Goal: Information Seeking & Learning: Learn about a topic

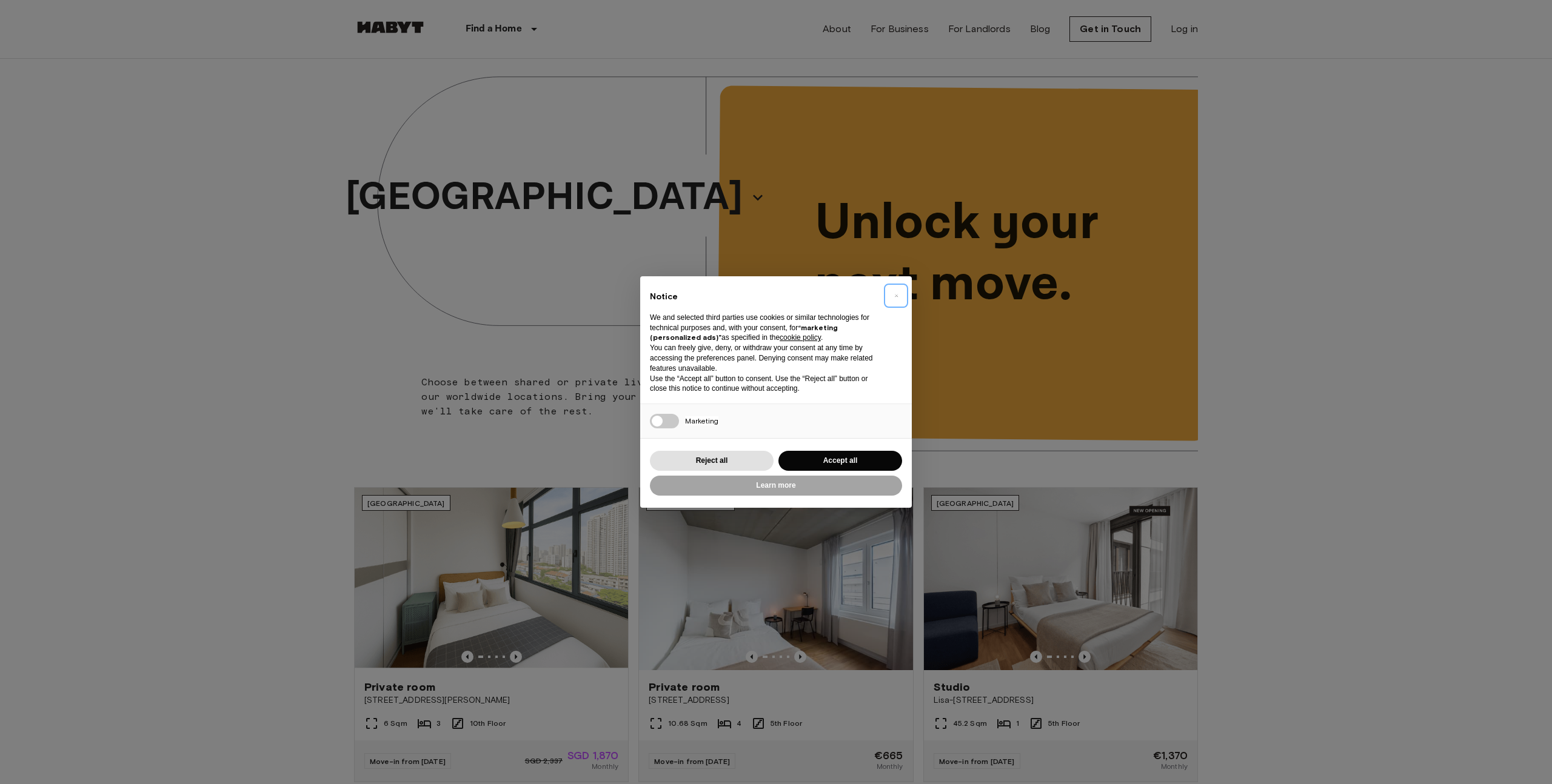
click at [897, 296] on span "×" at bounding box center [895, 296] width 4 height 15
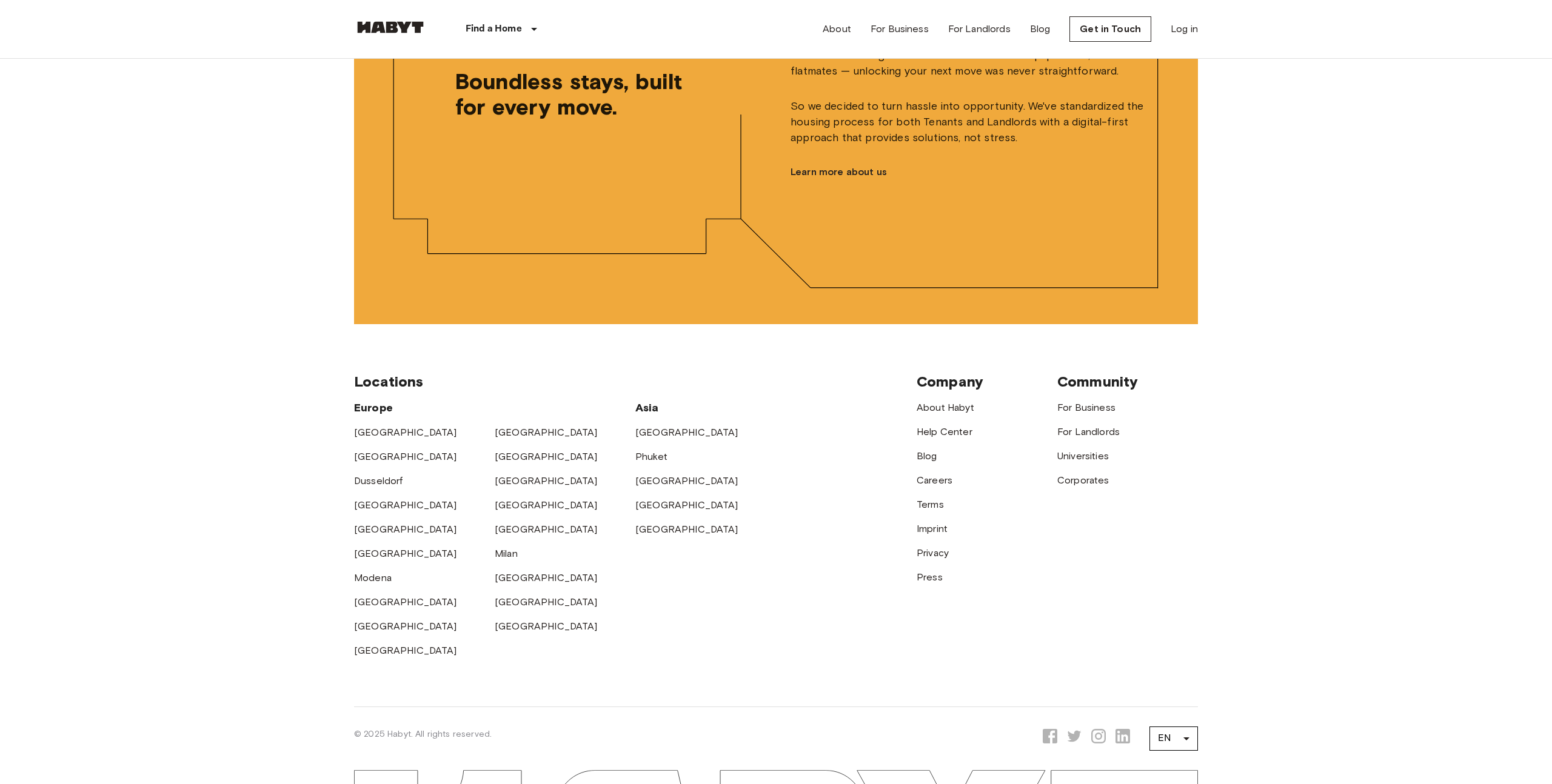
scroll to position [2938, 0]
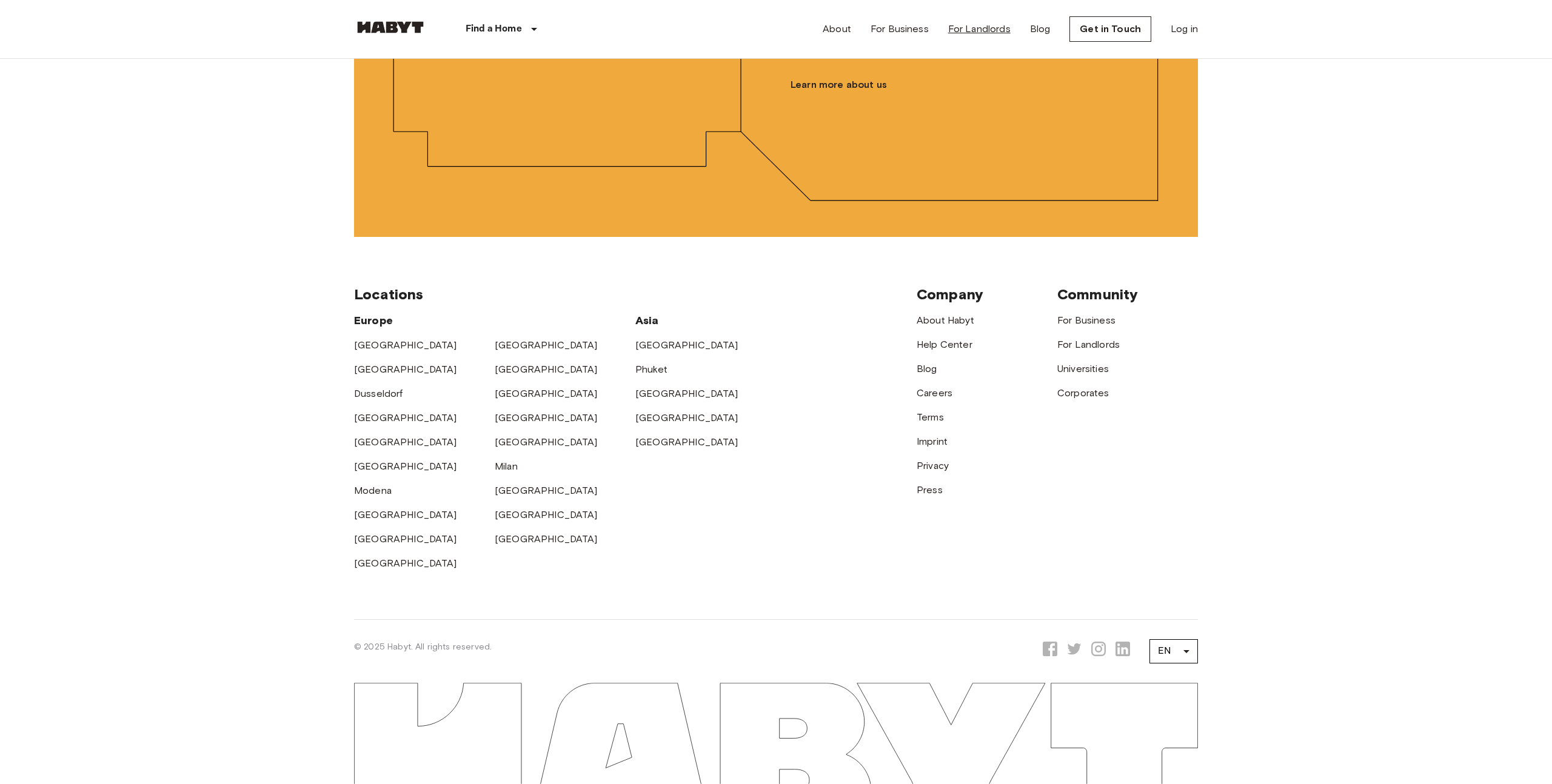
click at [979, 30] on link "For Landlords" at bounding box center [979, 29] width 62 height 15
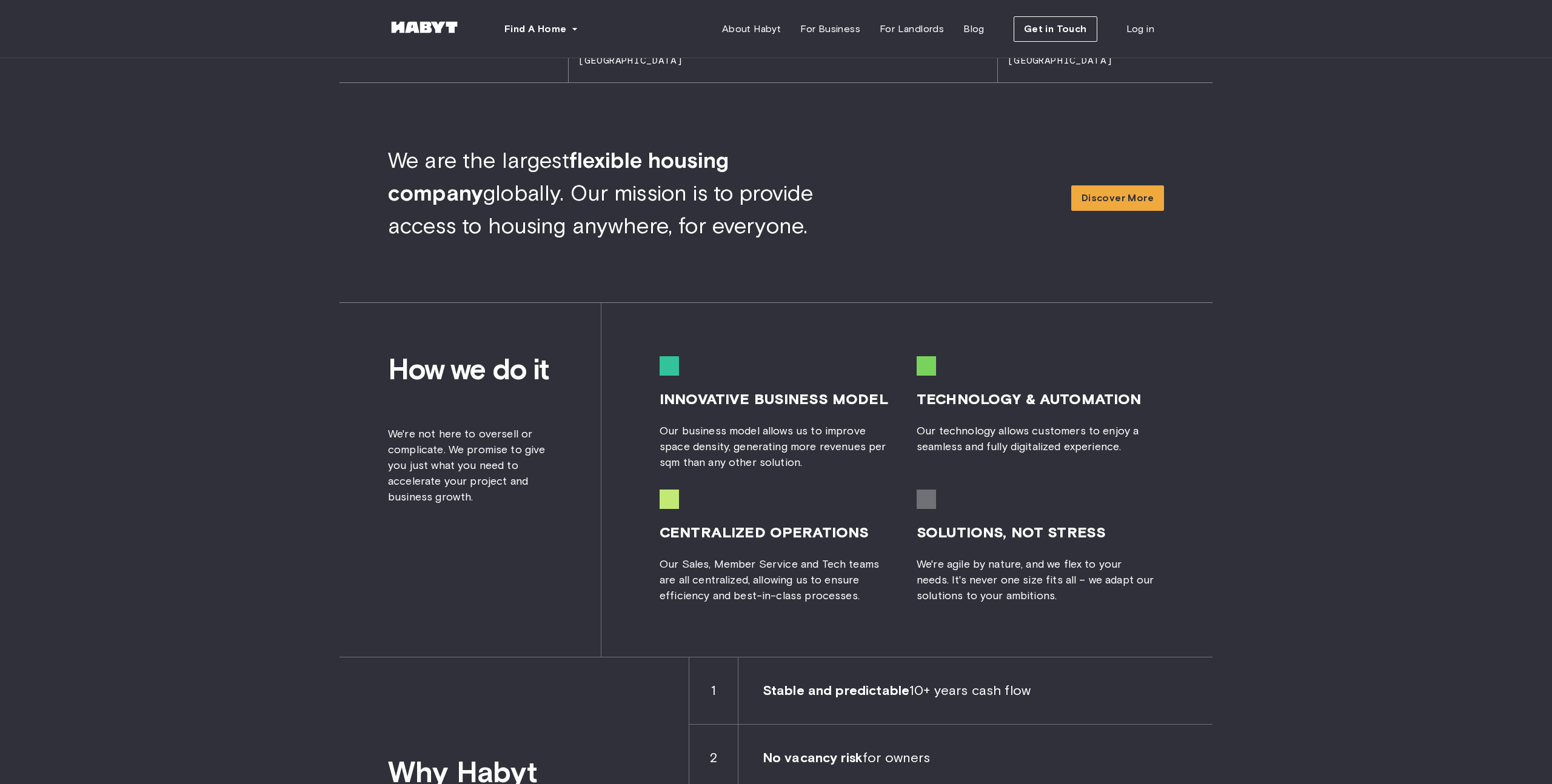
scroll to position [1615, 0]
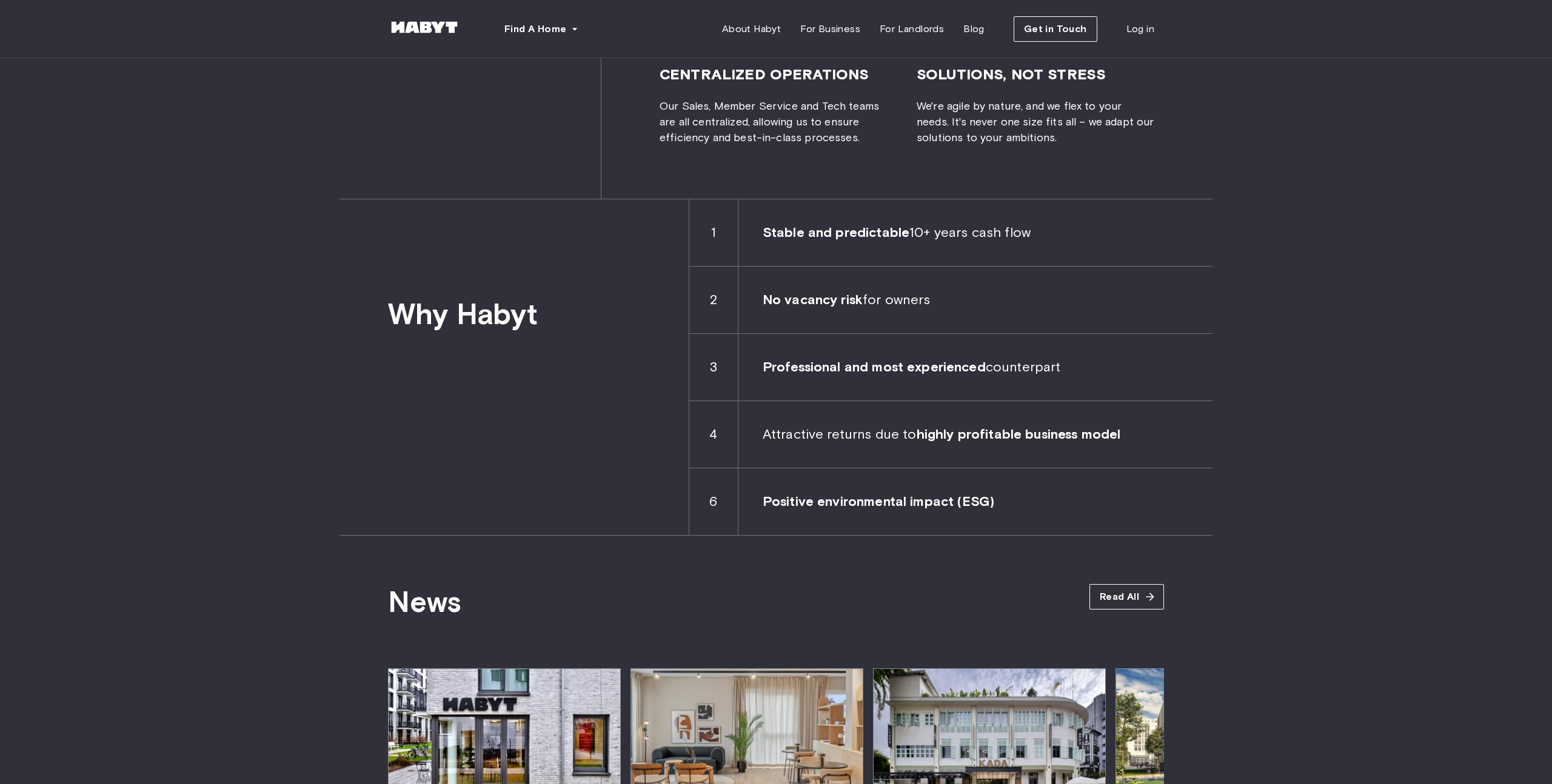
click at [896, 240] on b "Stable and predictable" at bounding box center [836, 232] width 147 height 16
click at [897, 299] on span "No vacancy risk for owners" at bounding box center [975, 300] width 474 height 67
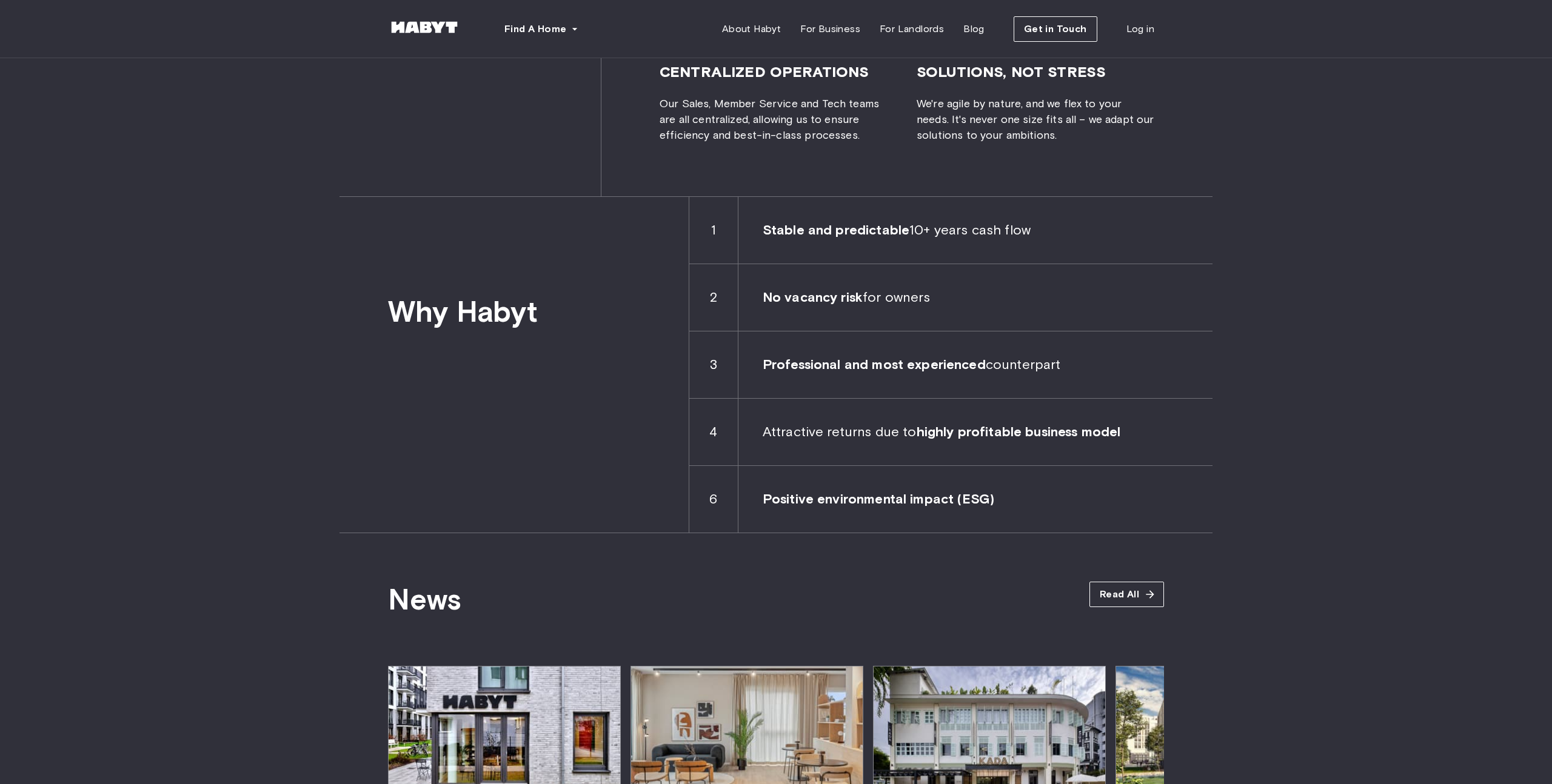
click at [902, 363] on b "Professional and most experienced" at bounding box center [874, 364] width 223 height 16
drag, startPoint x: 903, startPoint y: 434, endPoint x: 902, endPoint y: 423, distance: 11.0
click at [903, 434] on span "Attractive returns due to highly profitable business model" at bounding box center [975, 432] width 474 height 67
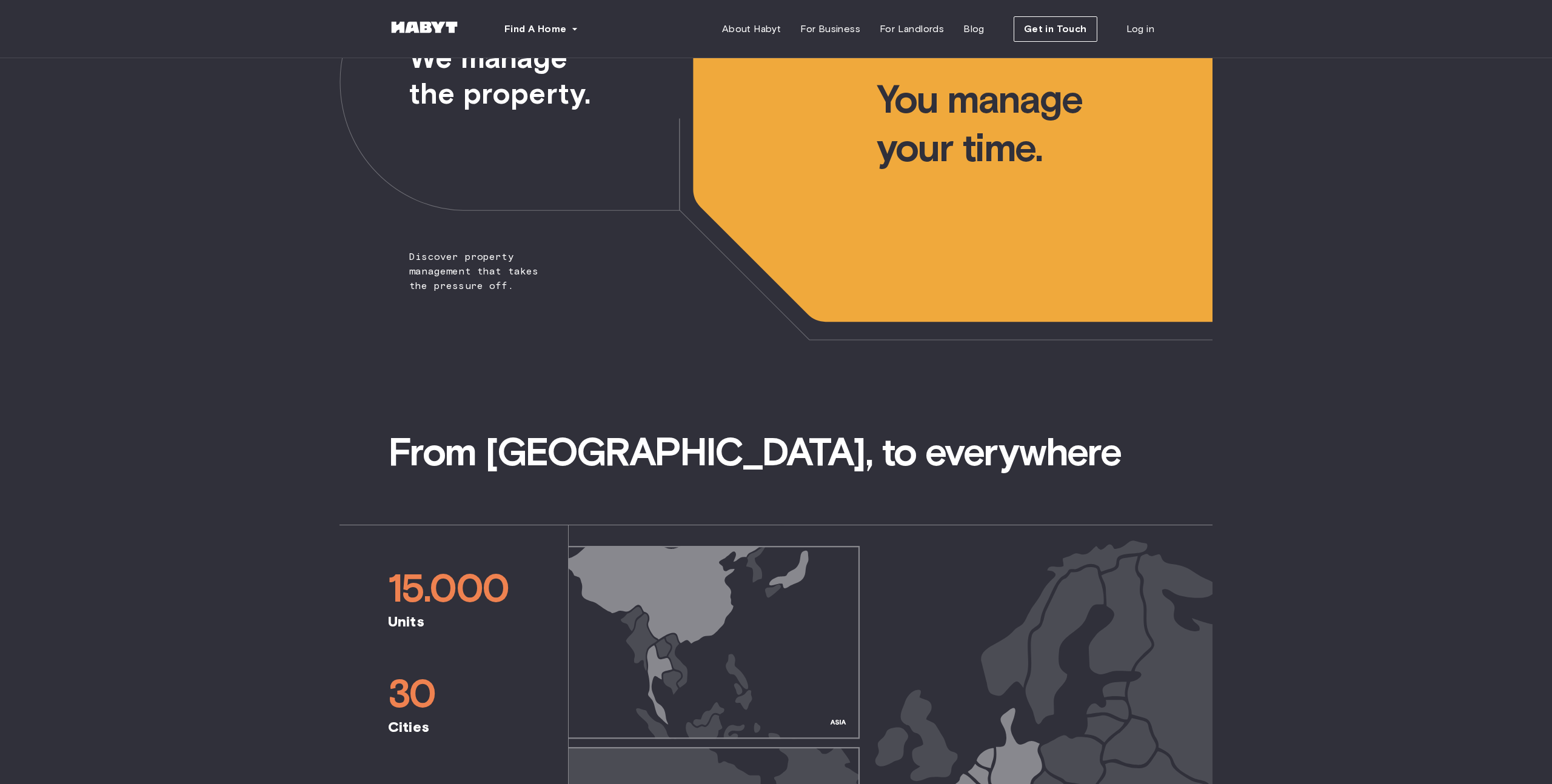
scroll to position [0, 0]
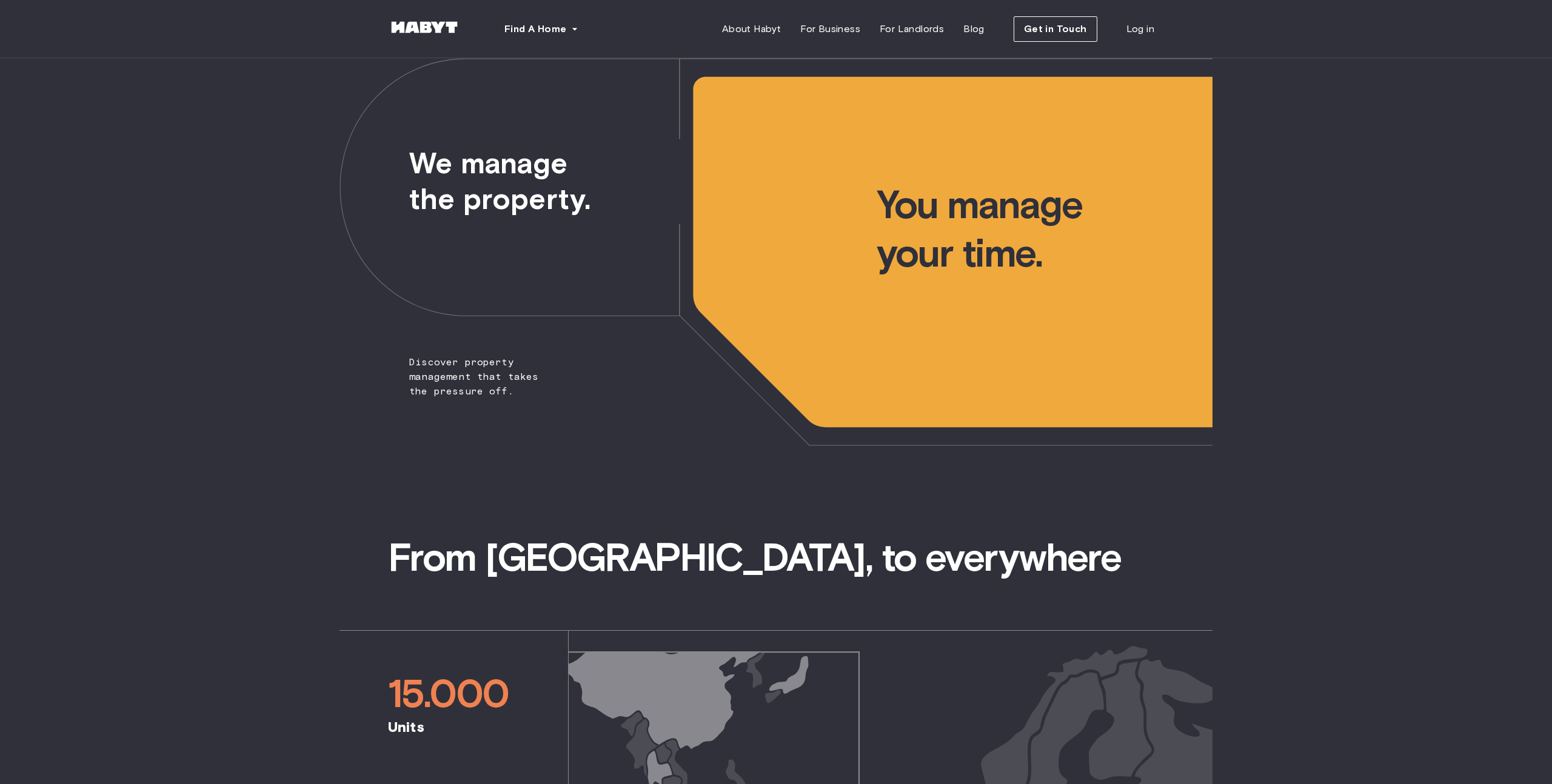
click at [422, 29] on img at bounding box center [424, 27] width 72 height 12
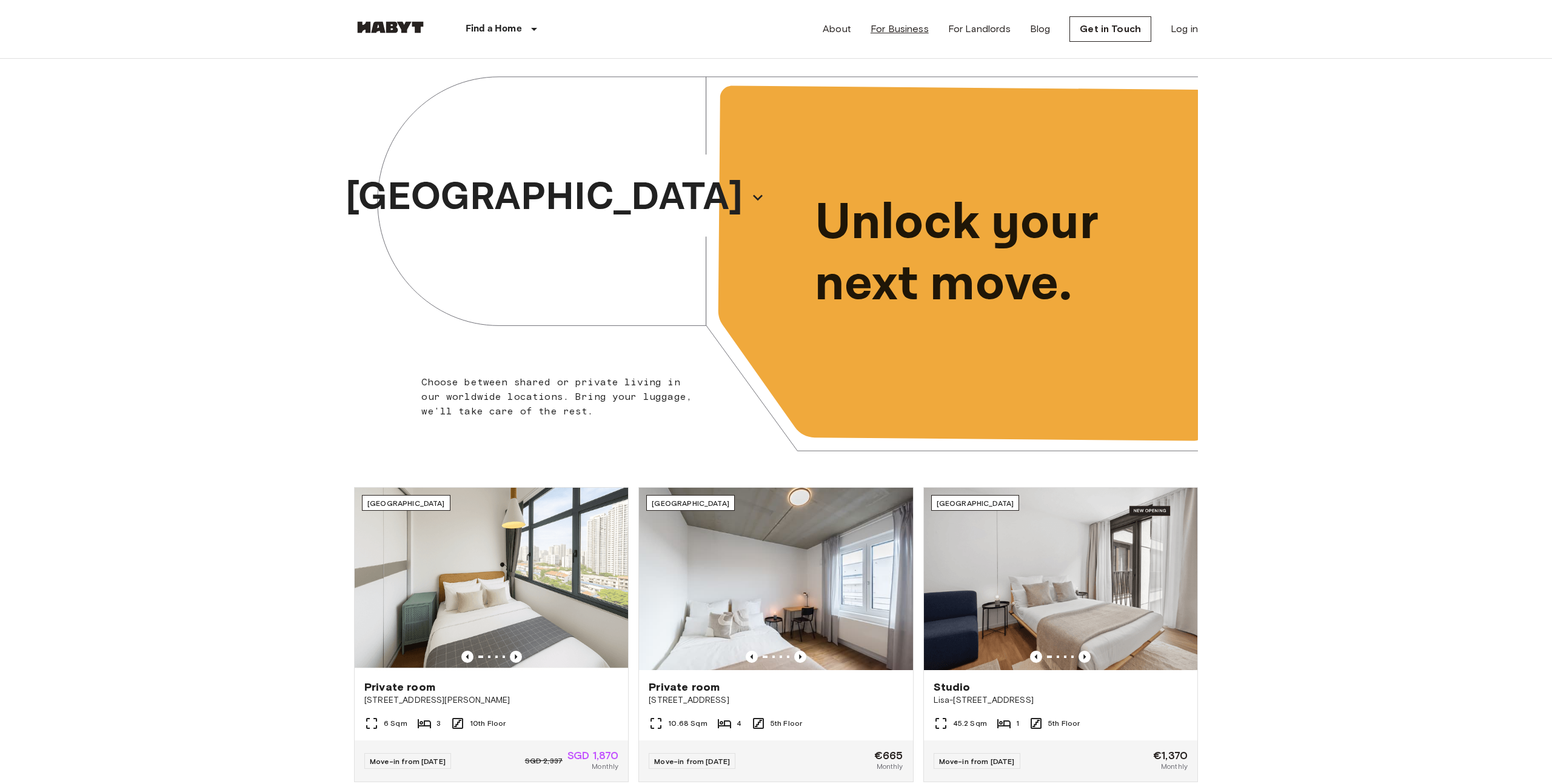
click at [893, 31] on link "For Business" at bounding box center [899, 29] width 58 height 15
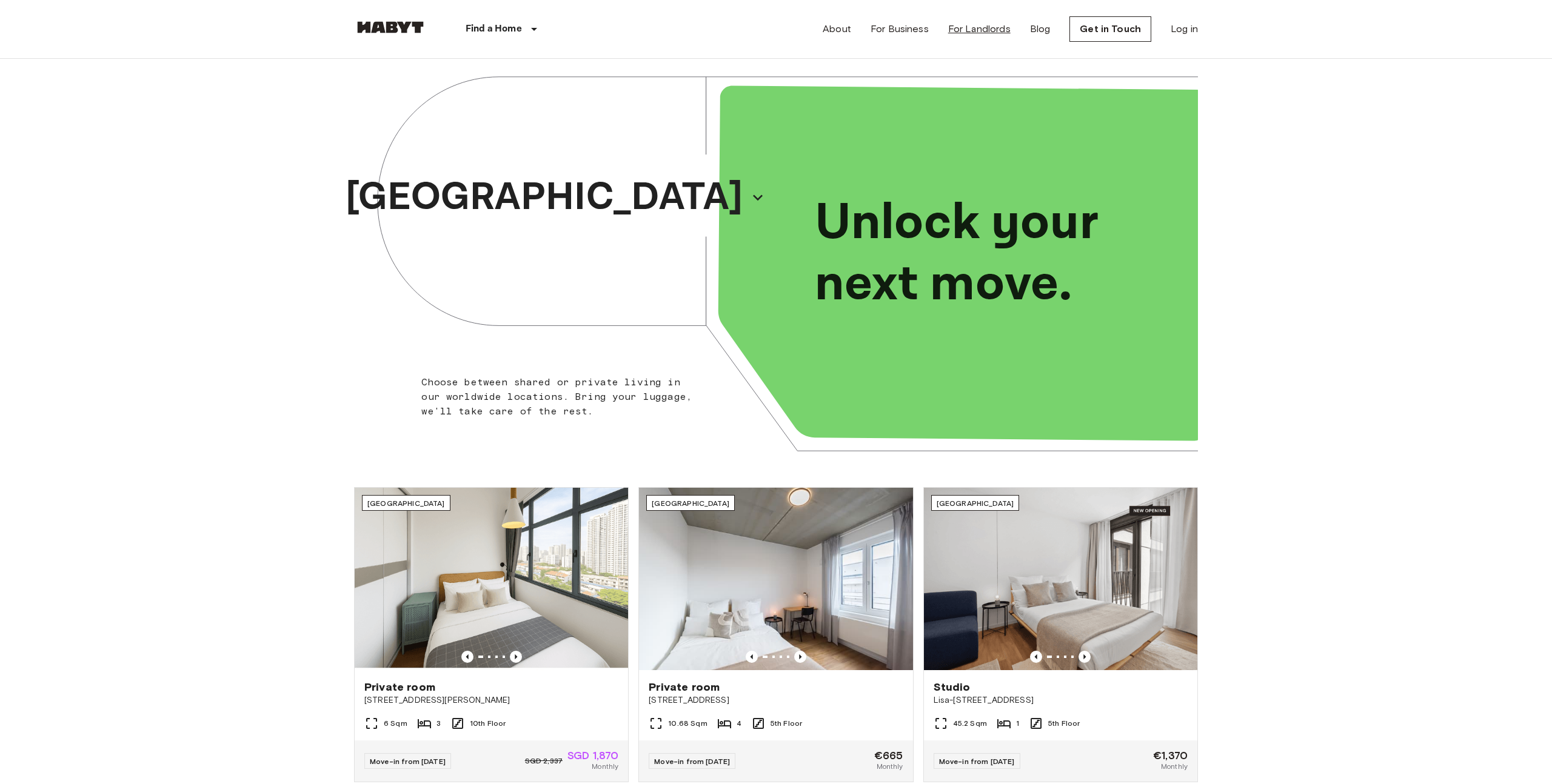
click at [968, 30] on link "For Landlords" at bounding box center [979, 29] width 62 height 15
